Goal: Information Seeking & Learning: Learn about a topic

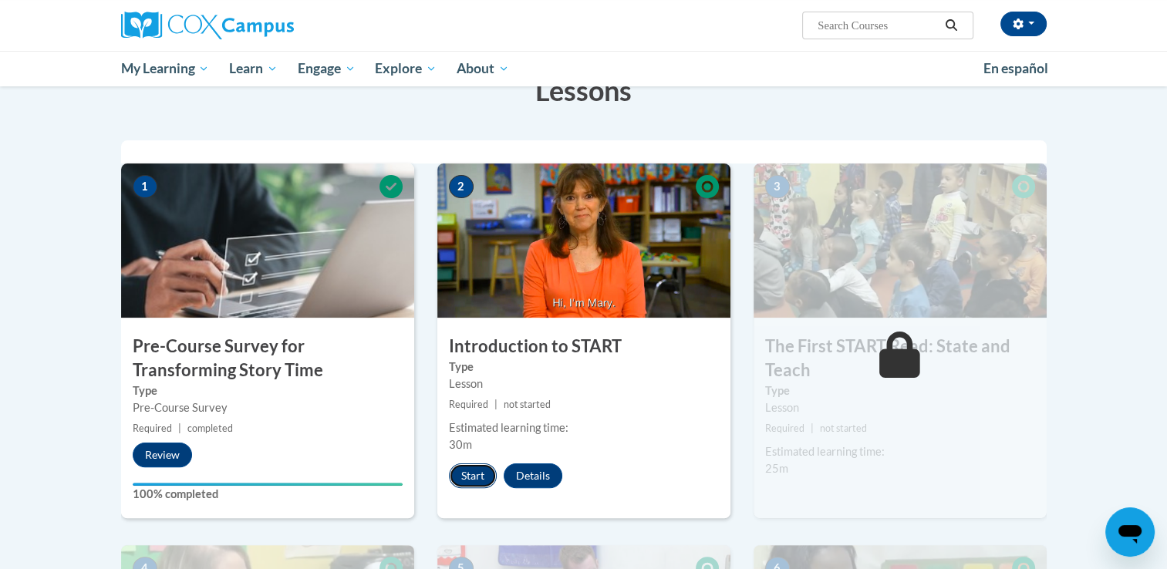
click at [470, 474] on button "Start" at bounding box center [473, 475] width 48 height 25
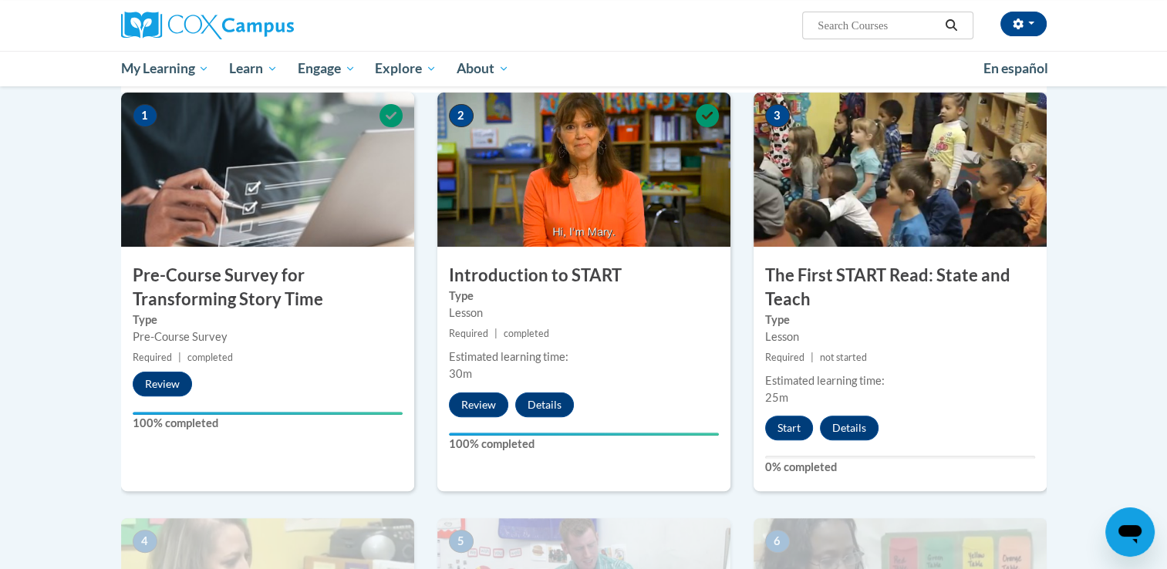
scroll to position [335, 0]
